Goal: Task Accomplishment & Management: Manage account settings

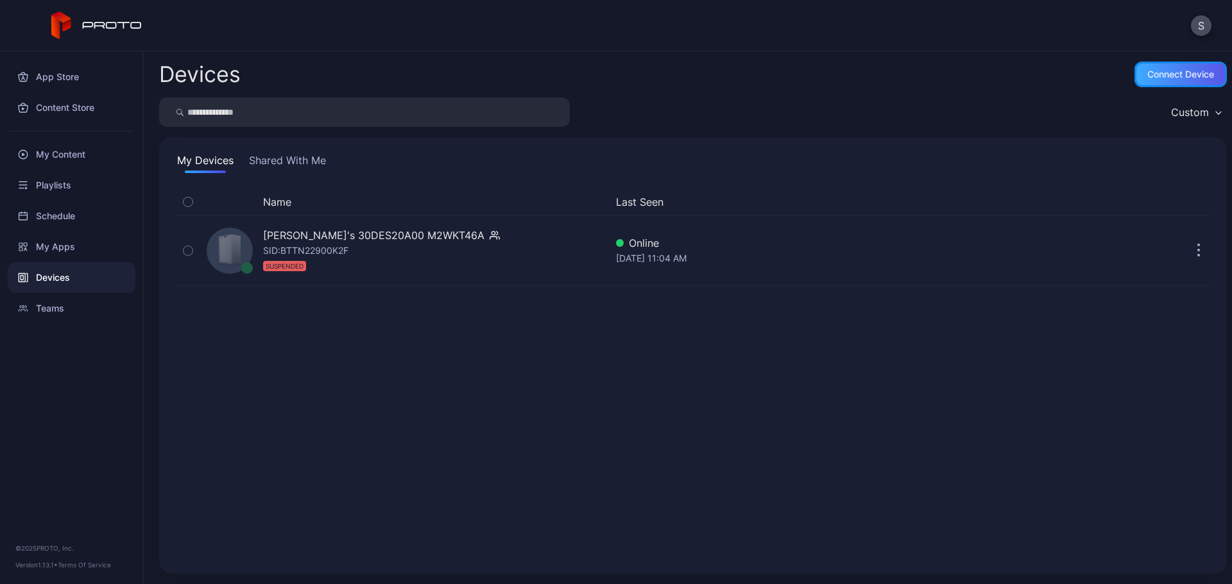
click at [1178, 74] on div "Connect device" at bounding box center [1180, 74] width 67 height 10
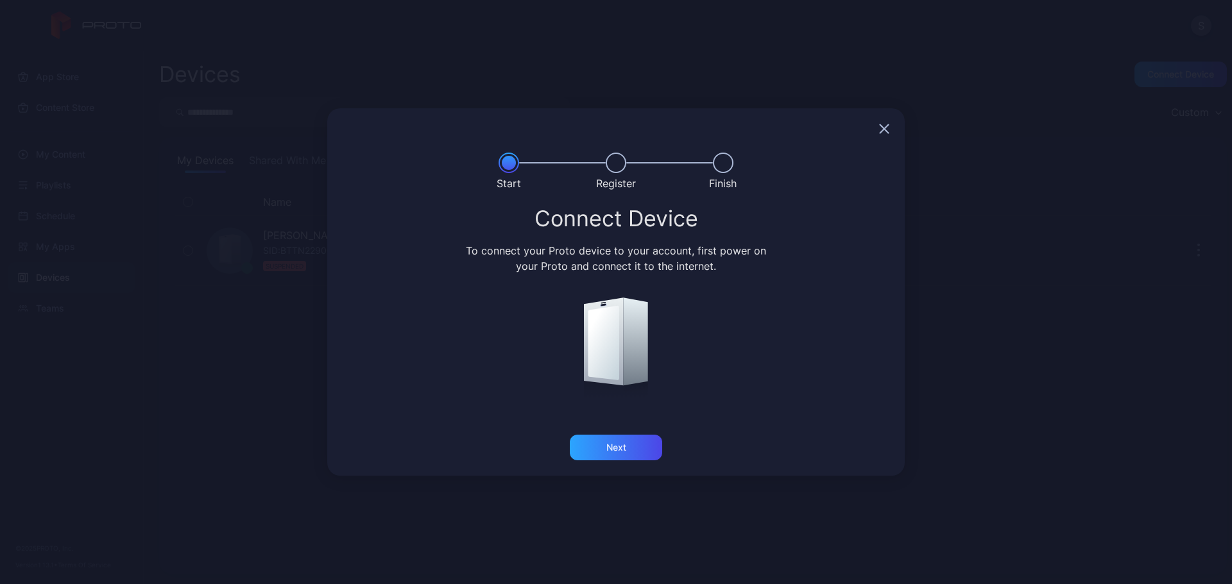
click at [883, 125] on icon "button" at bounding box center [884, 129] width 10 height 10
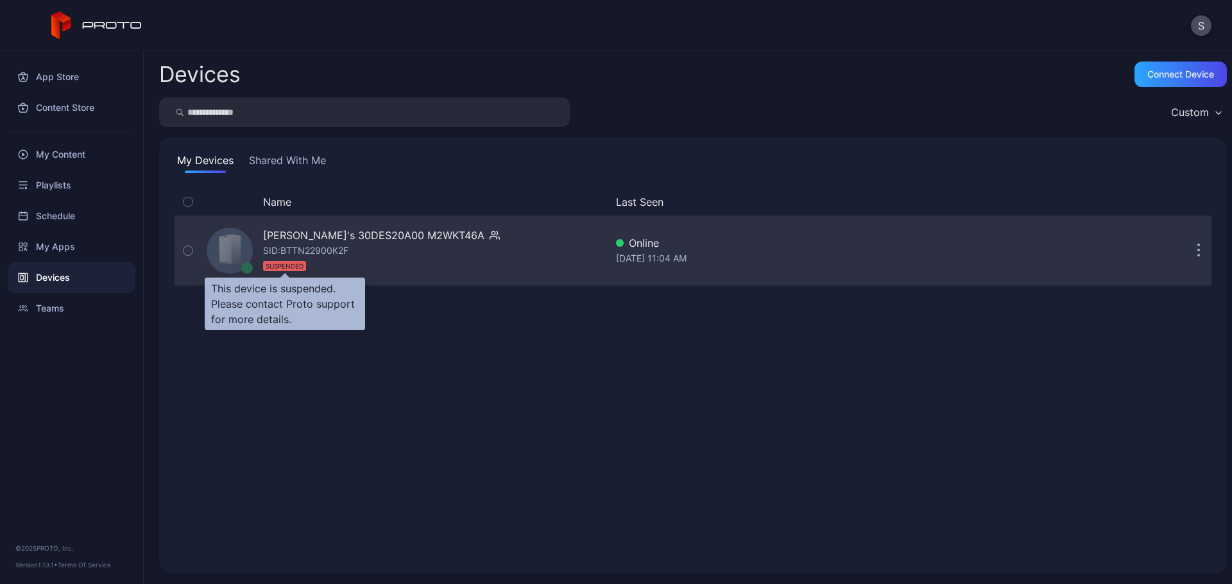
click at [288, 270] on div "SUSPENDED" at bounding box center [284, 266] width 43 height 10
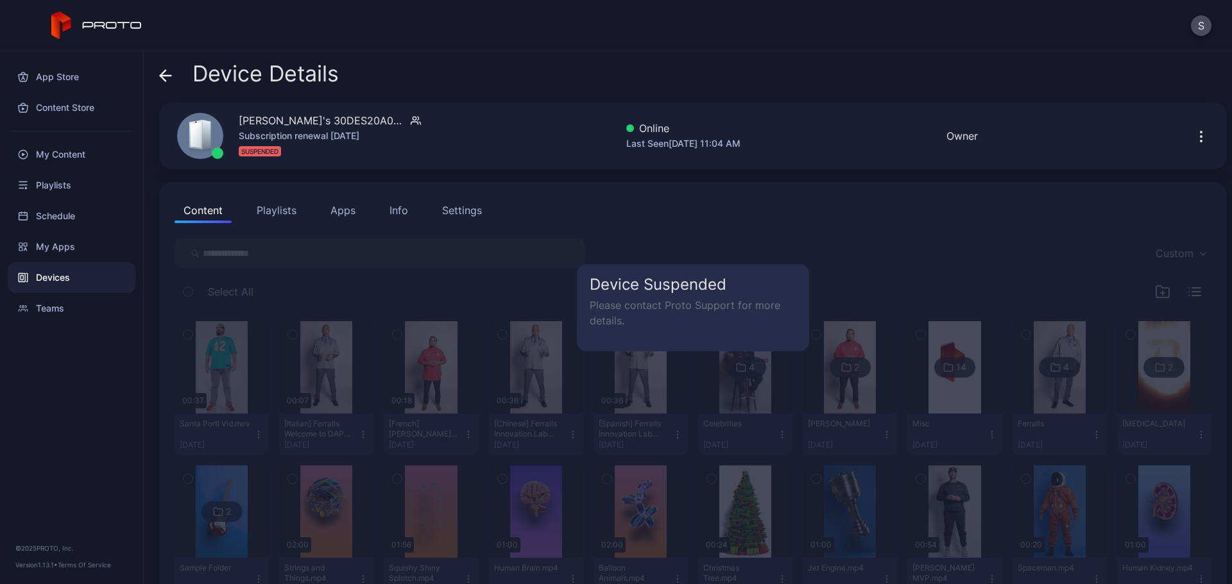
click at [752, 303] on p "Please contact Proto Support for more details." at bounding box center [693, 313] width 207 height 31
click at [652, 258] on div "Device Suspended Please contact Proto Support for more details." at bounding box center [693, 562] width 1062 height 673
click at [644, 282] on h5 "Device Suspended" at bounding box center [693, 284] width 207 height 15
click at [507, 303] on div "Device Suspended Please contact Proto Support for more details." at bounding box center [693, 562] width 1062 height 673
click at [482, 209] on button "Settings" at bounding box center [462, 211] width 58 height 26
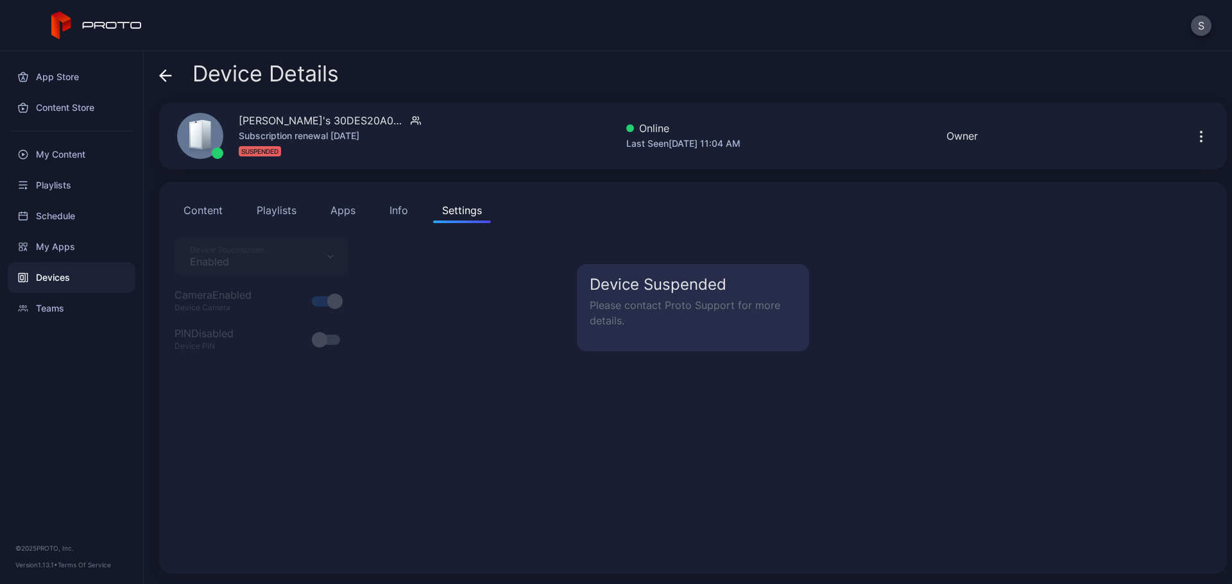
click at [208, 205] on button "Content" at bounding box center [202, 211] width 57 height 26
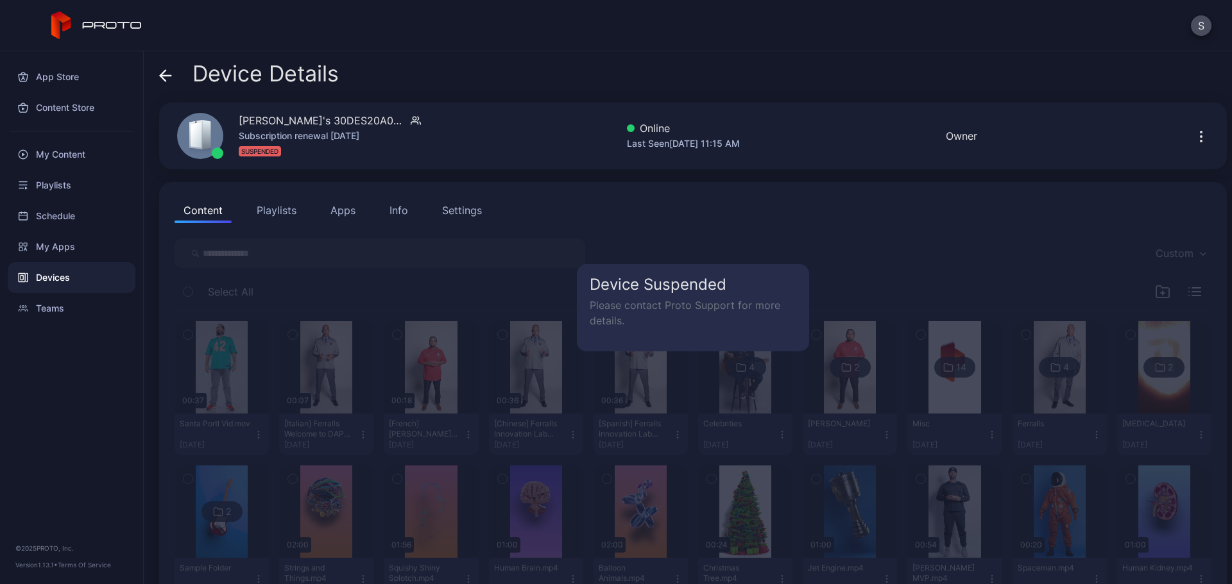
click at [411, 122] on icon "button" at bounding box center [414, 123] width 7 height 3
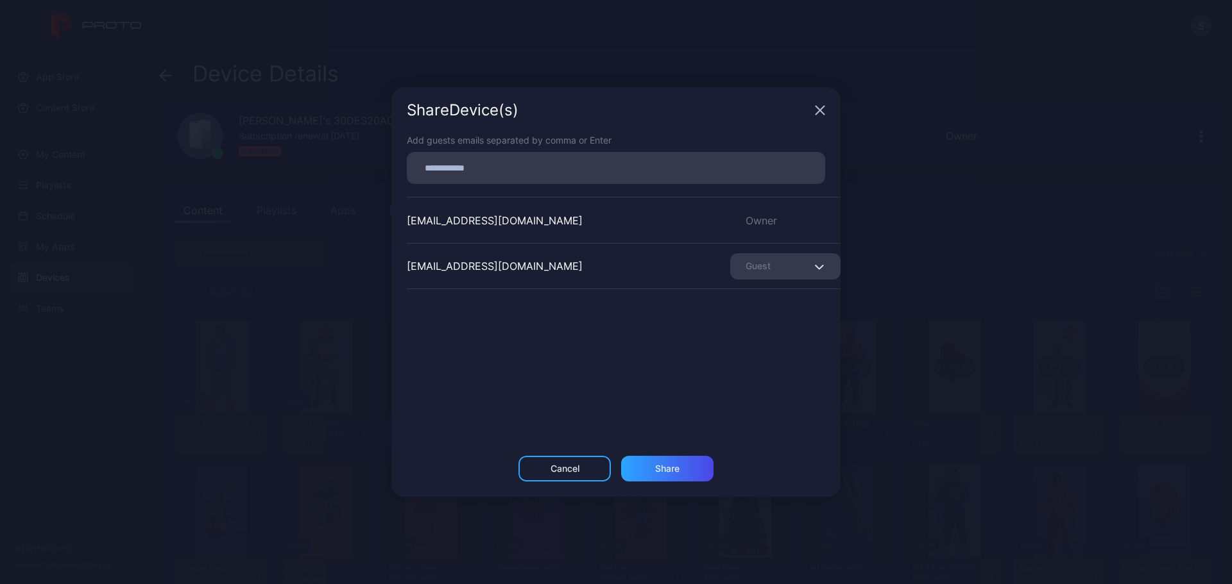
click at [499, 168] on input at bounding box center [615, 168] width 403 height 17
type input "**********"
click at [673, 476] on div "Share" at bounding box center [667, 469] width 92 height 26
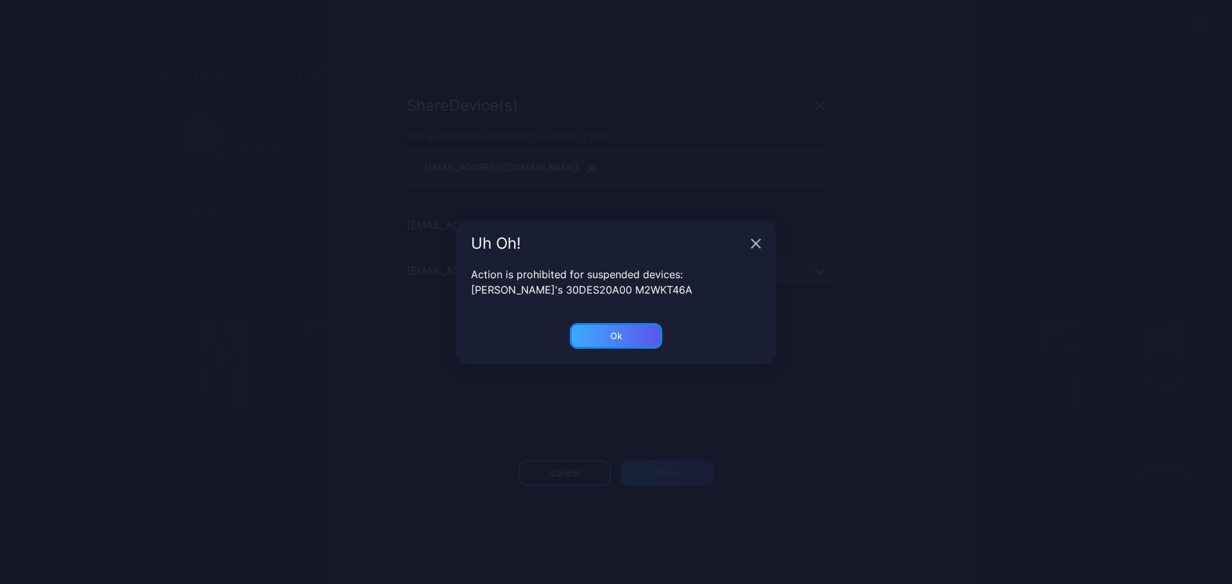
click at [620, 339] on div "Ok" at bounding box center [616, 336] width 12 height 10
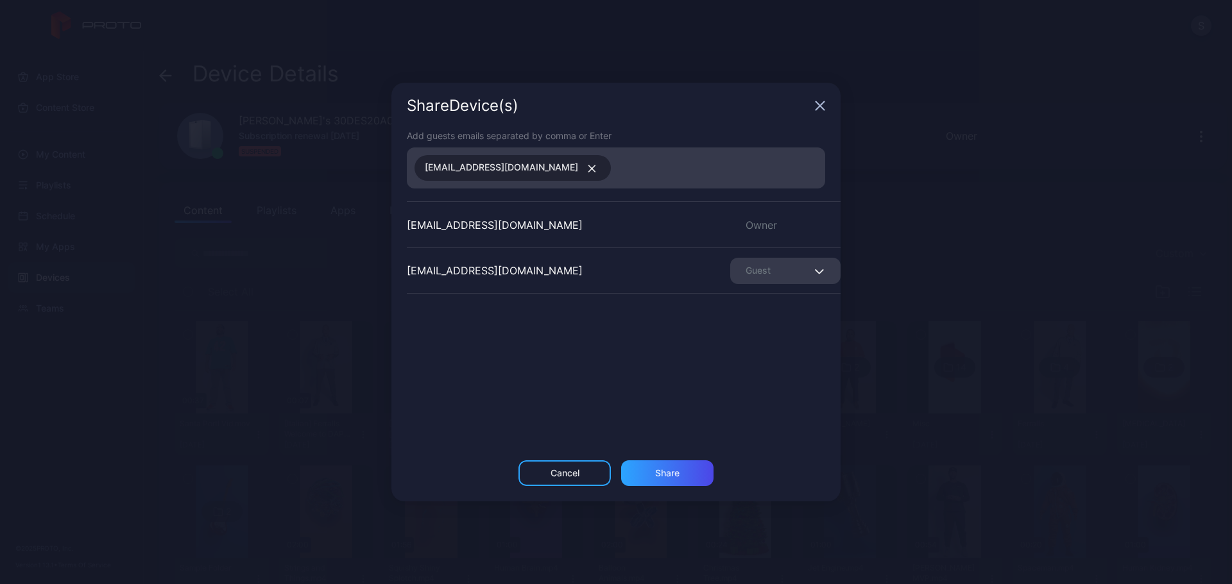
click at [814, 270] on icon "button" at bounding box center [819, 271] width 10 height 5
click at [566, 318] on div "[EMAIL_ADDRESS][DOMAIN_NAME] Owner [EMAIL_ADDRESS][DOMAIN_NAME] Guest" at bounding box center [624, 297] width 434 height 192
click at [819, 106] on icon "button" at bounding box center [820, 106] width 8 height 8
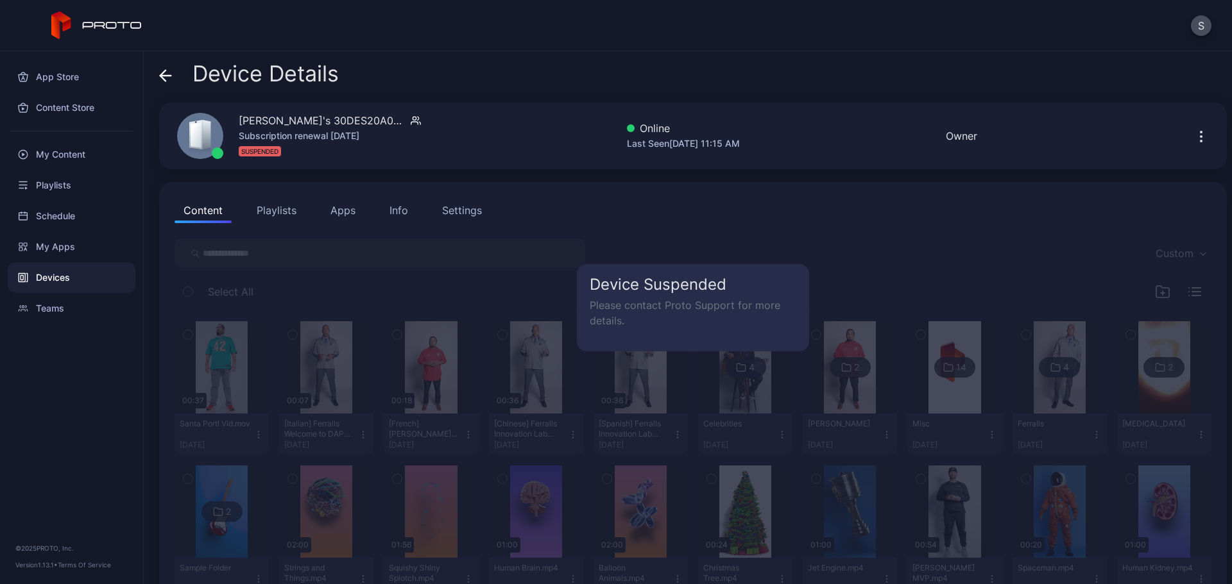
click at [165, 74] on icon at bounding box center [165, 75] width 13 height 13
